Goal: Navigation & Orientation: Find specific page/section

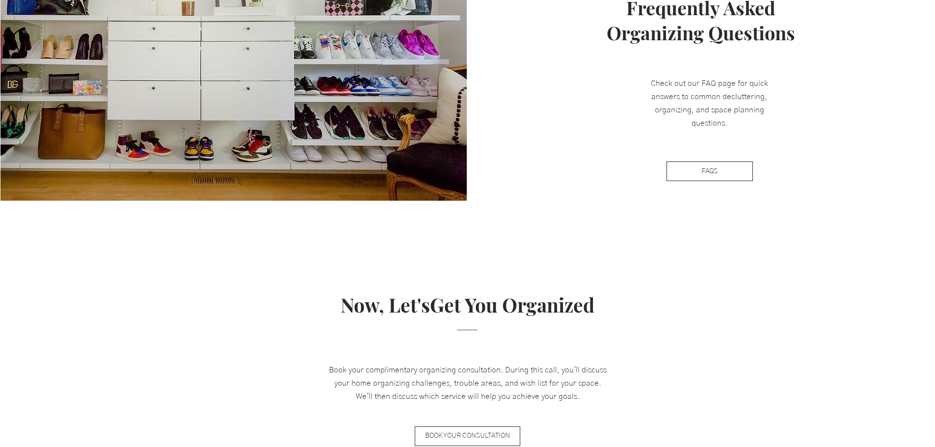
scroll to position [1030, 0]
click at [711, 174] on span "FAQS" at bounding box center [709, 172] width 16 height 10
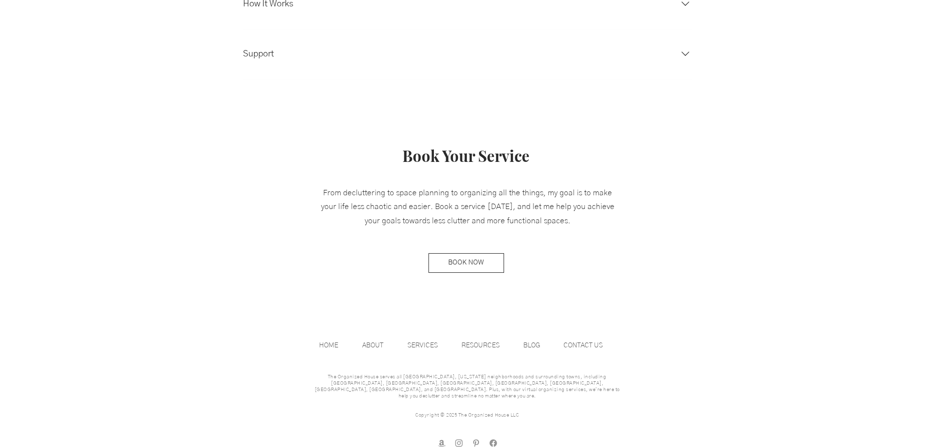
scroll to position [467, 0]
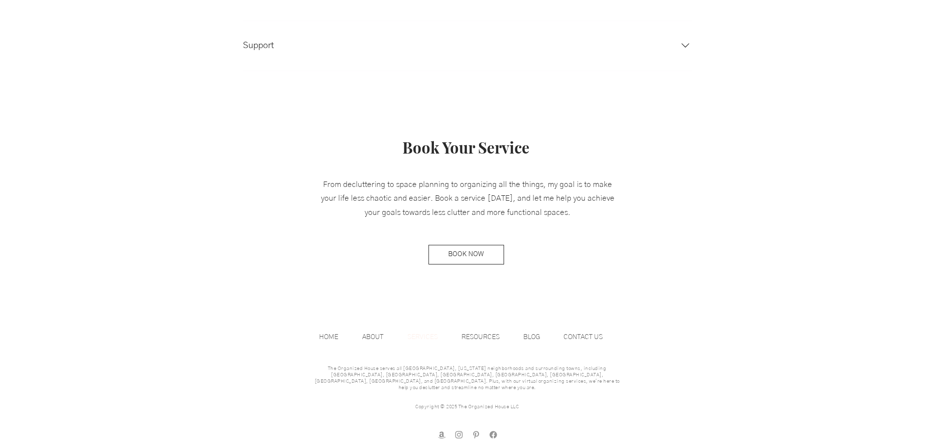
click at [429, 337] on p "SERVICES" at bounding box center [422, 337] width 40 height 15
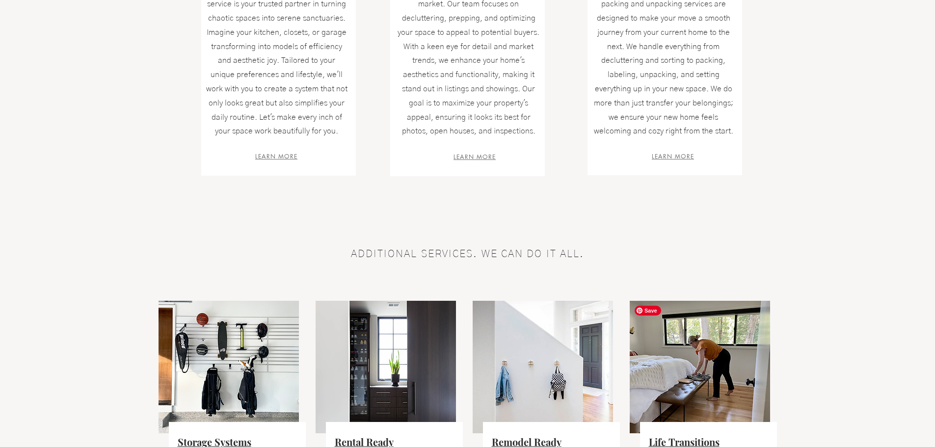
scroll to position [589, 0]
